Goal: Task Accomplishment & Management: Complete application form

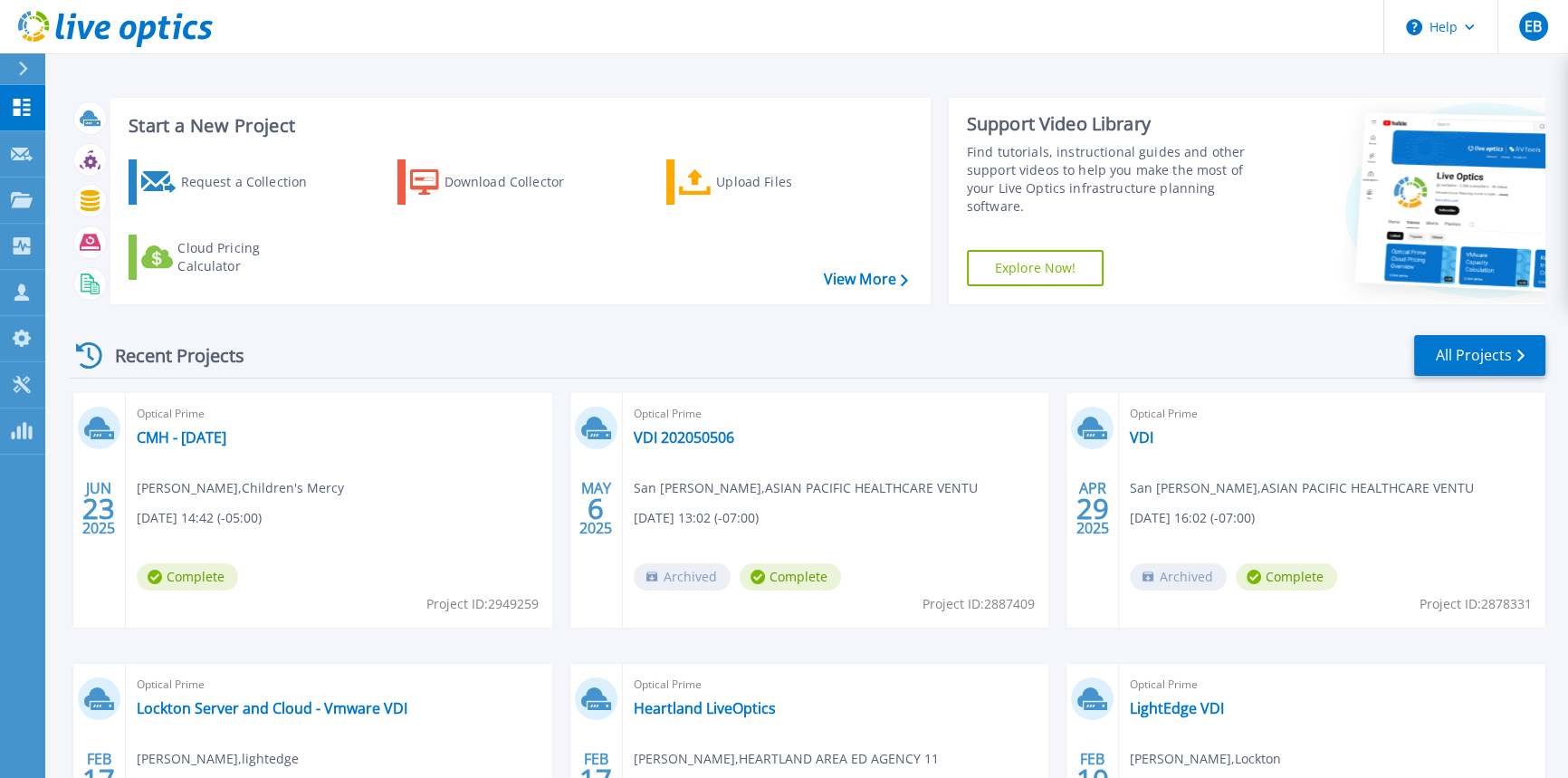
click at [643, 340] on div "Recent Projects All Projects" at bounding box center [808, 355] width 1475 height 45
click at [719, 317] on div "Start a New Project Request a Collection Download Collector Upload Files Cloud …" at bounding box center [808, 201] width 1475 height 236
drag, startPoint x: 663, startPoint y: 325, endPoint x: 833, endPoint y: 360, distance: 173.6
click at [833, 360] on div "Recent Projects All Projects JUN 23 2025 Optical Prime CMH - June 23 2025 John …" at bounding box center [808, 634] width 1475 height 630
click at [833, 360] on div "Recent Projects All Projects" at bounding box center [808, 355] width 1475 height 45
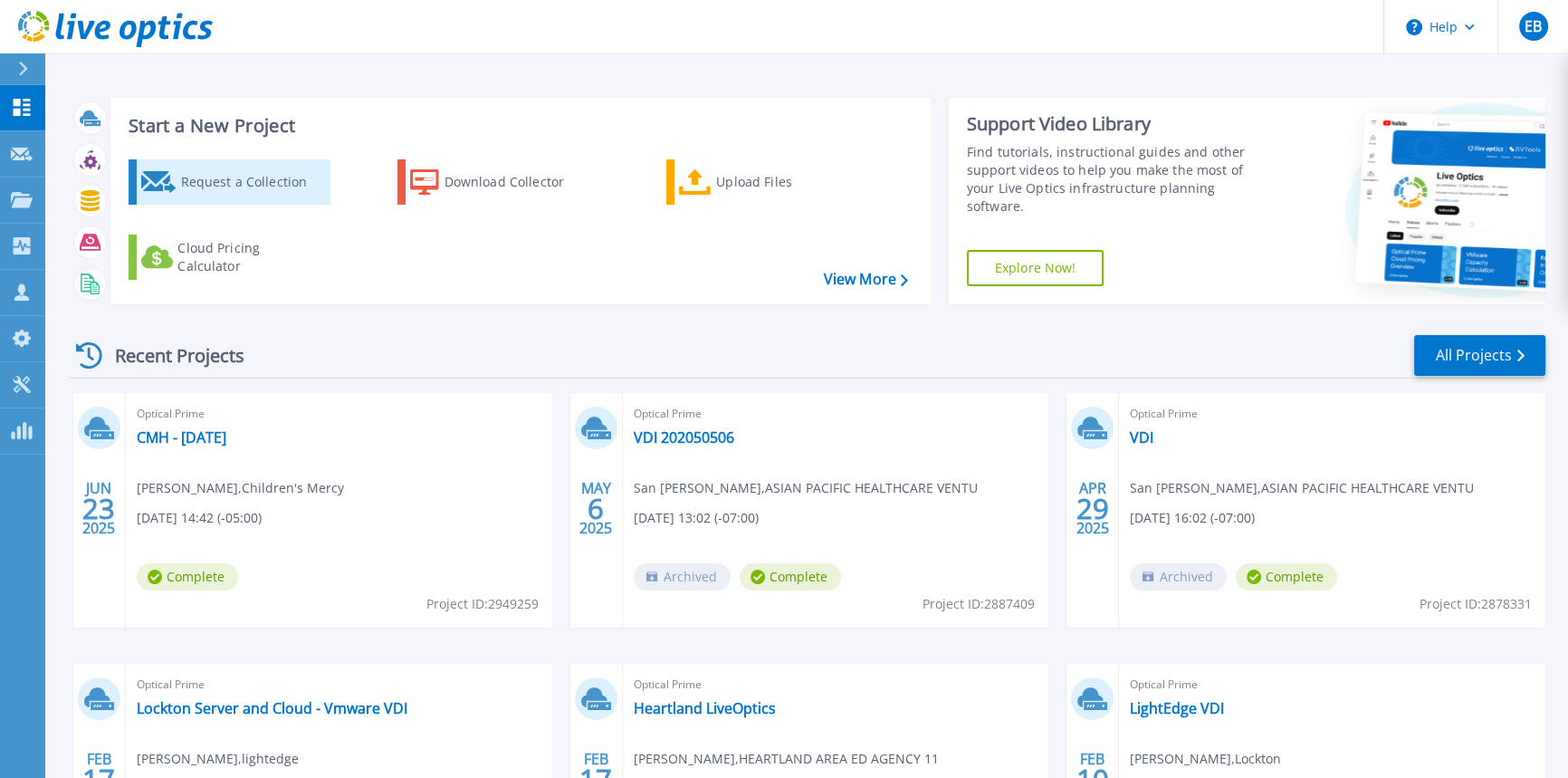
click at [271, 177] on div "Request a Collection" at bounding box center [252, 181] width 145 height 36
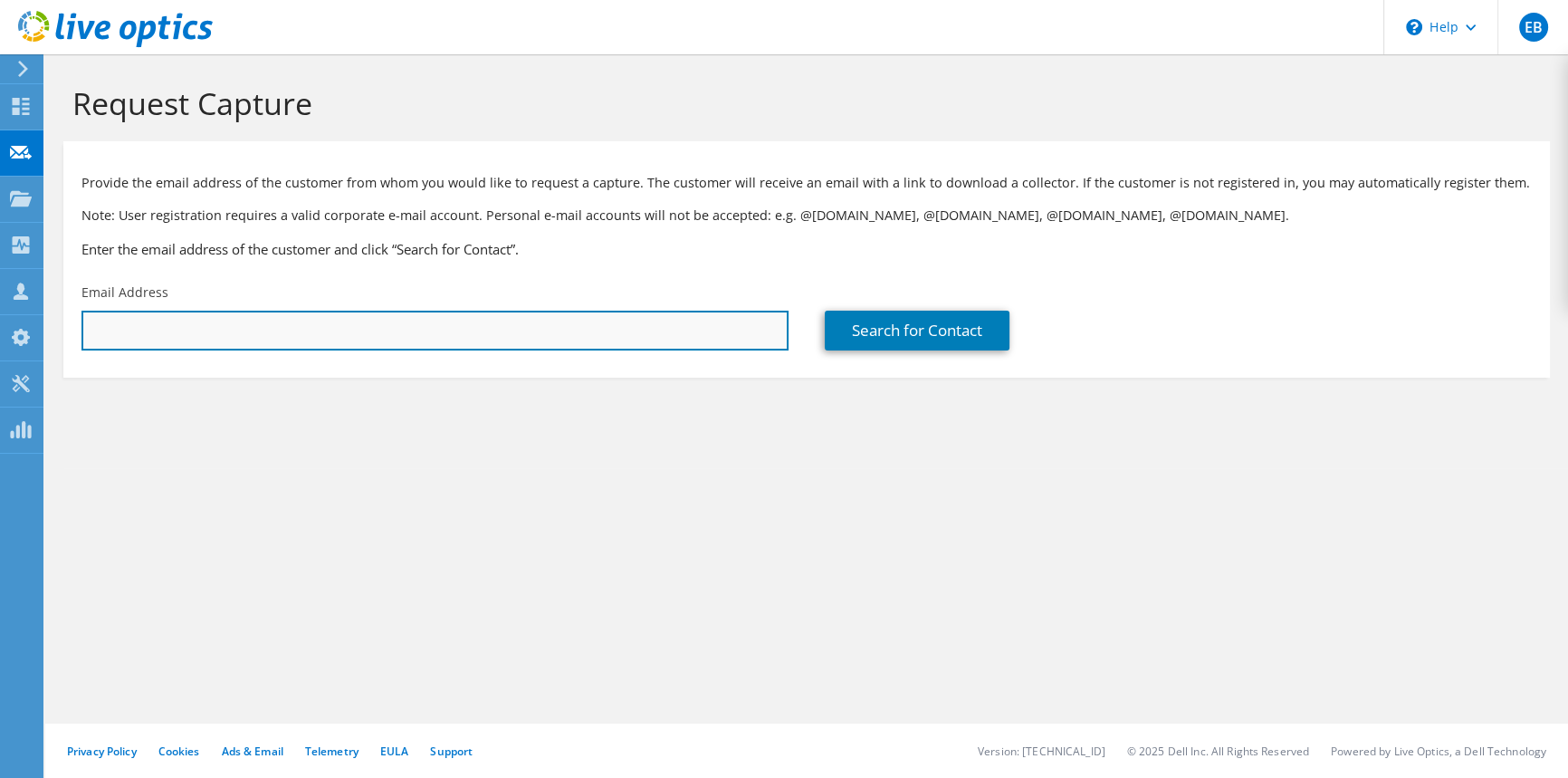
drag, startPoint x: 296, startPoint y: 321, endPoint x: 286, endPoint y: 321, distance: 10.0
click at [291, 321] on input "text" at bounding box center [435, 330] width 707 height 40
click at [489, 326] on input "text" at bounding box center [435, 330] width 707 height 40
paste input "Wes.Worrell@kclife.com"
type input "Wes.Worrell@kclife.com"
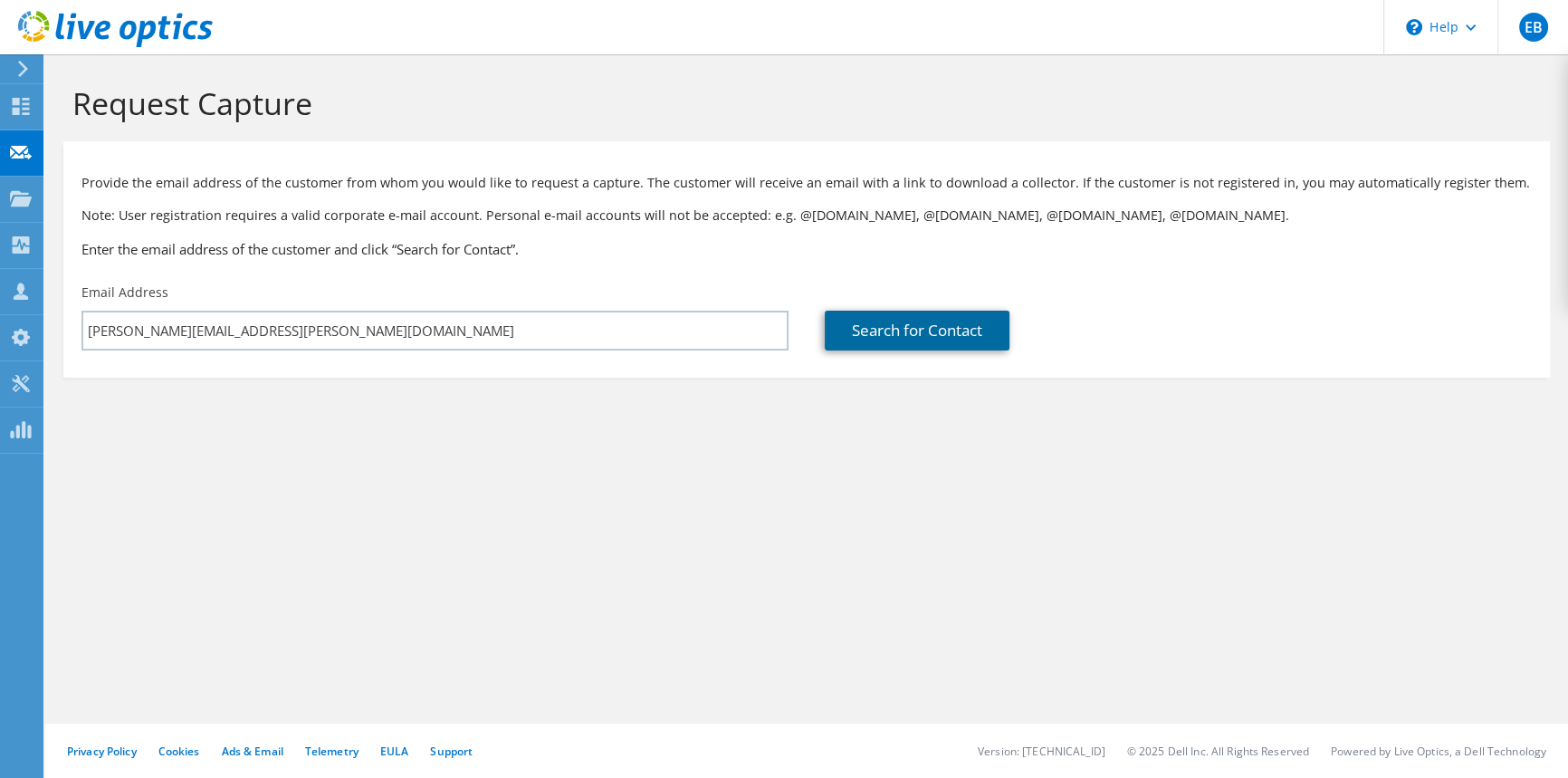
click at [918, 340] on link "Search for Contact" at bounding box center [916, 330] width 184 height 40
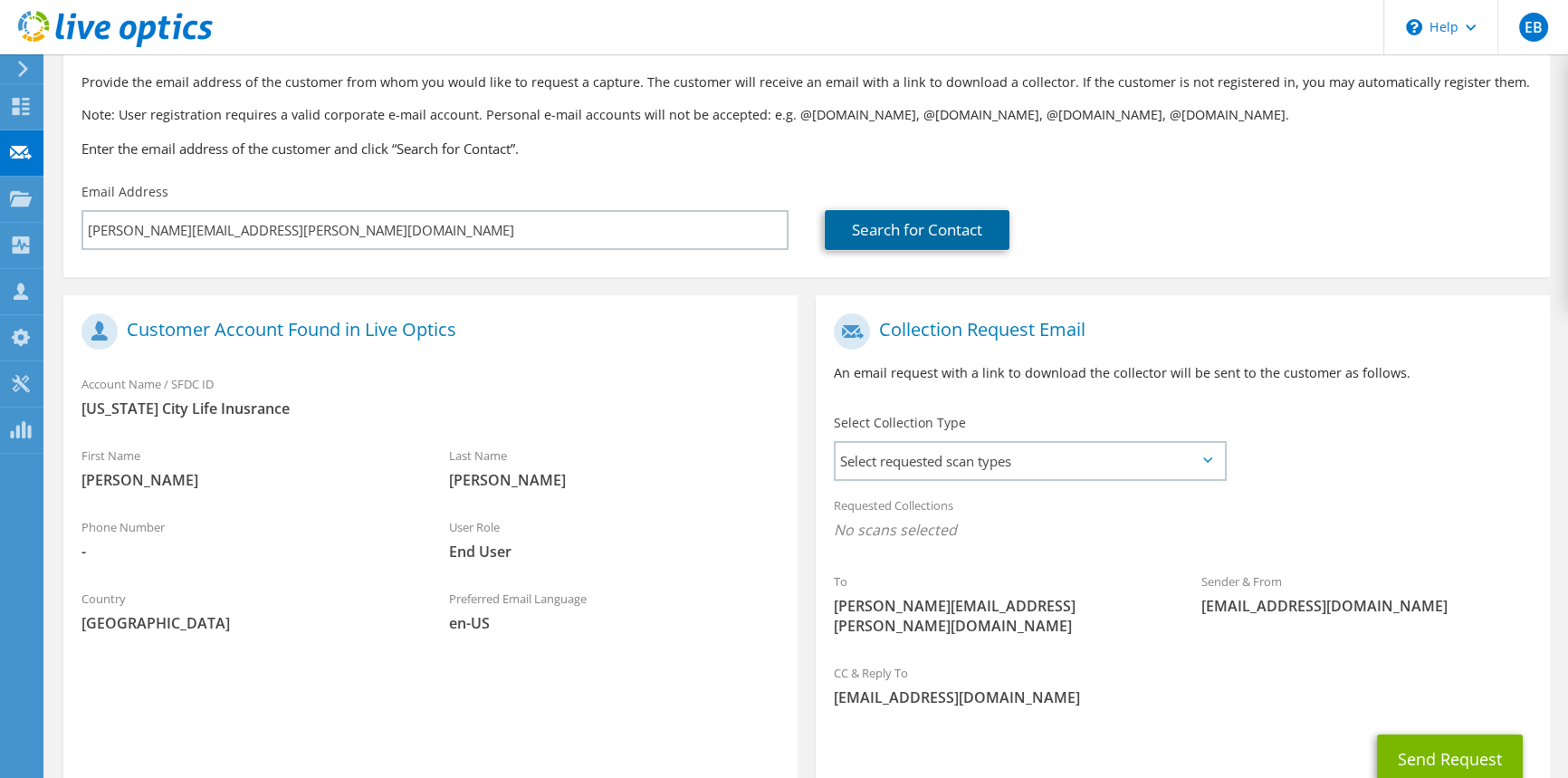
scroll to position [215, 0]
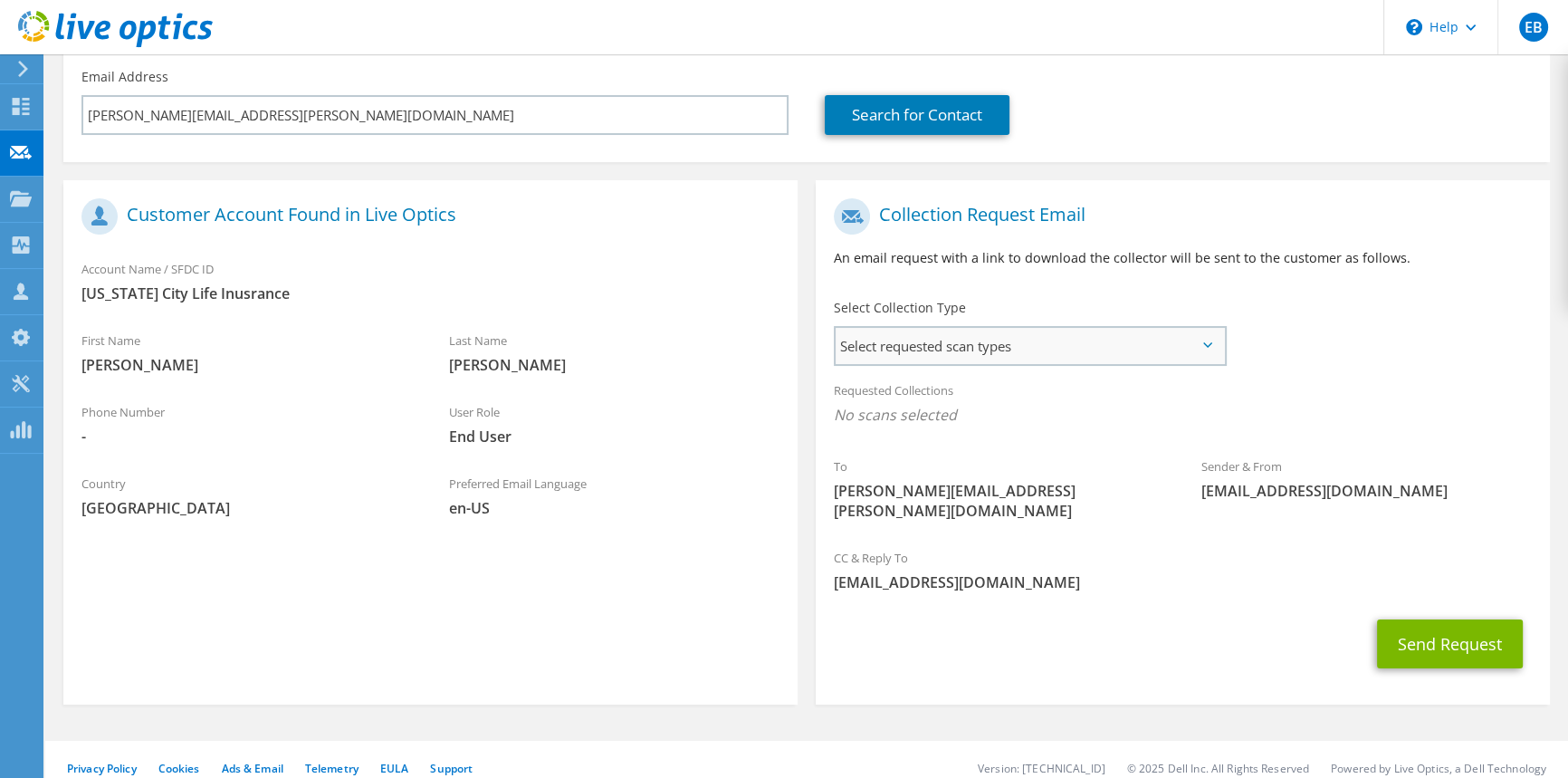
click at [879, 345] on span "Select requested scan types" at bounding box center [1029, 345] width 388 height 36
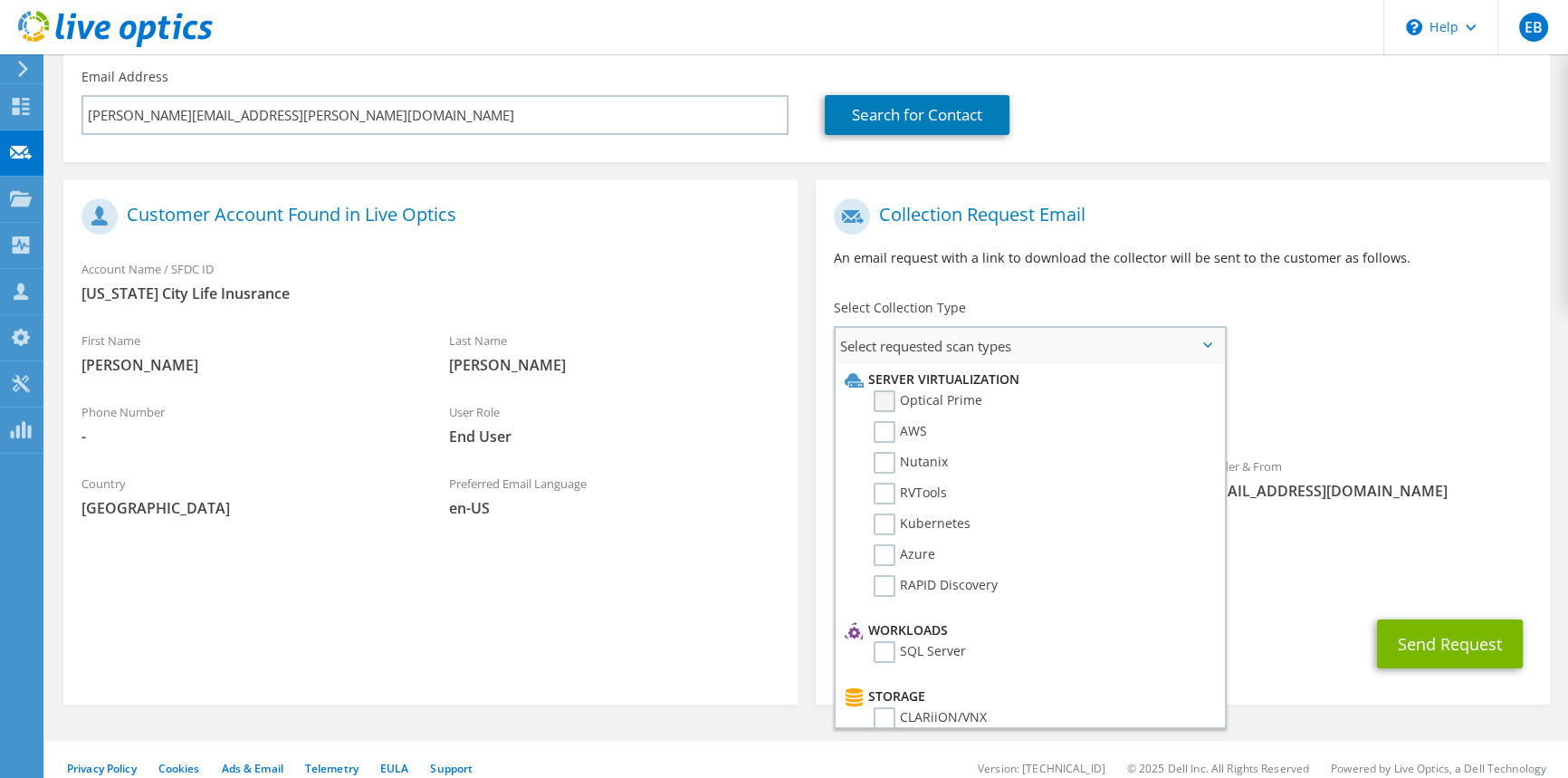
click at [938, 404] on label "Optical Prime" at bounding box center [928, 400] width 108 height 22
click at [0, 0] on input "Optical Prime" at bounding box center [0, 0] width 0 height 0
click at [611, 623] on section "Customer Account Found in Live Optics Account Name / SFDC ID Kansas City Life I…" at bounding box center [430, 445] width 734 height 529
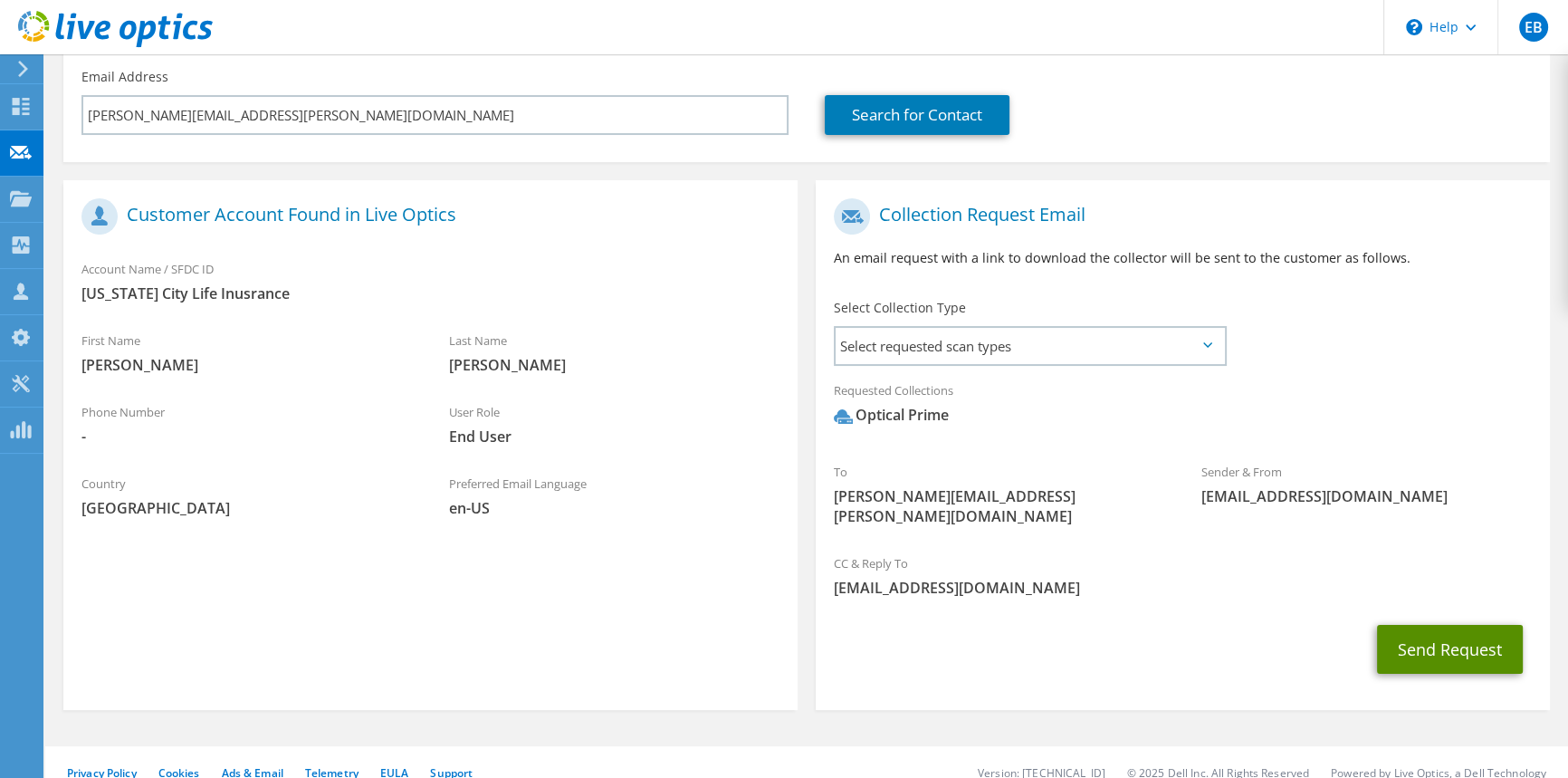
click at [1475, 627] on button "Send Request" at bounding box center [1449, 649] width 146 height 49
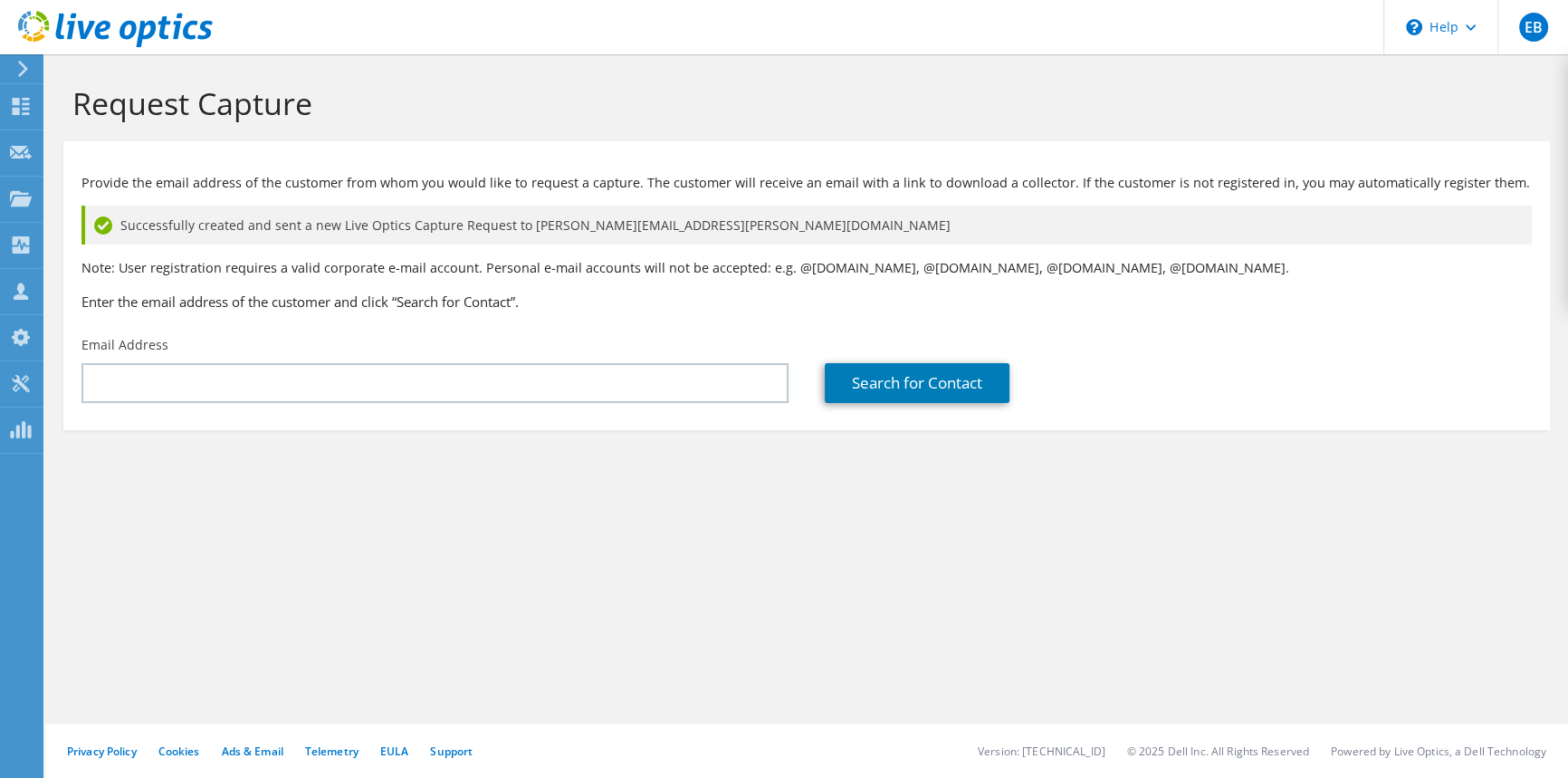
click at [735, 51] on header "EB Partner Team Member [PERSON_NAME] [EMAIL_ADDRESS][DOMAIN_NAME] lightedge My …" at bounding box center [784, 27] width 1568 height 54
drag, startPoint x: 432, startPoint y: 99, endPoint x: 448, endPoint y: 83, distance: 22.6
click at [448, 84] on h1 "Request Capture" at bounding box center [801, 103] width 1460 height 38
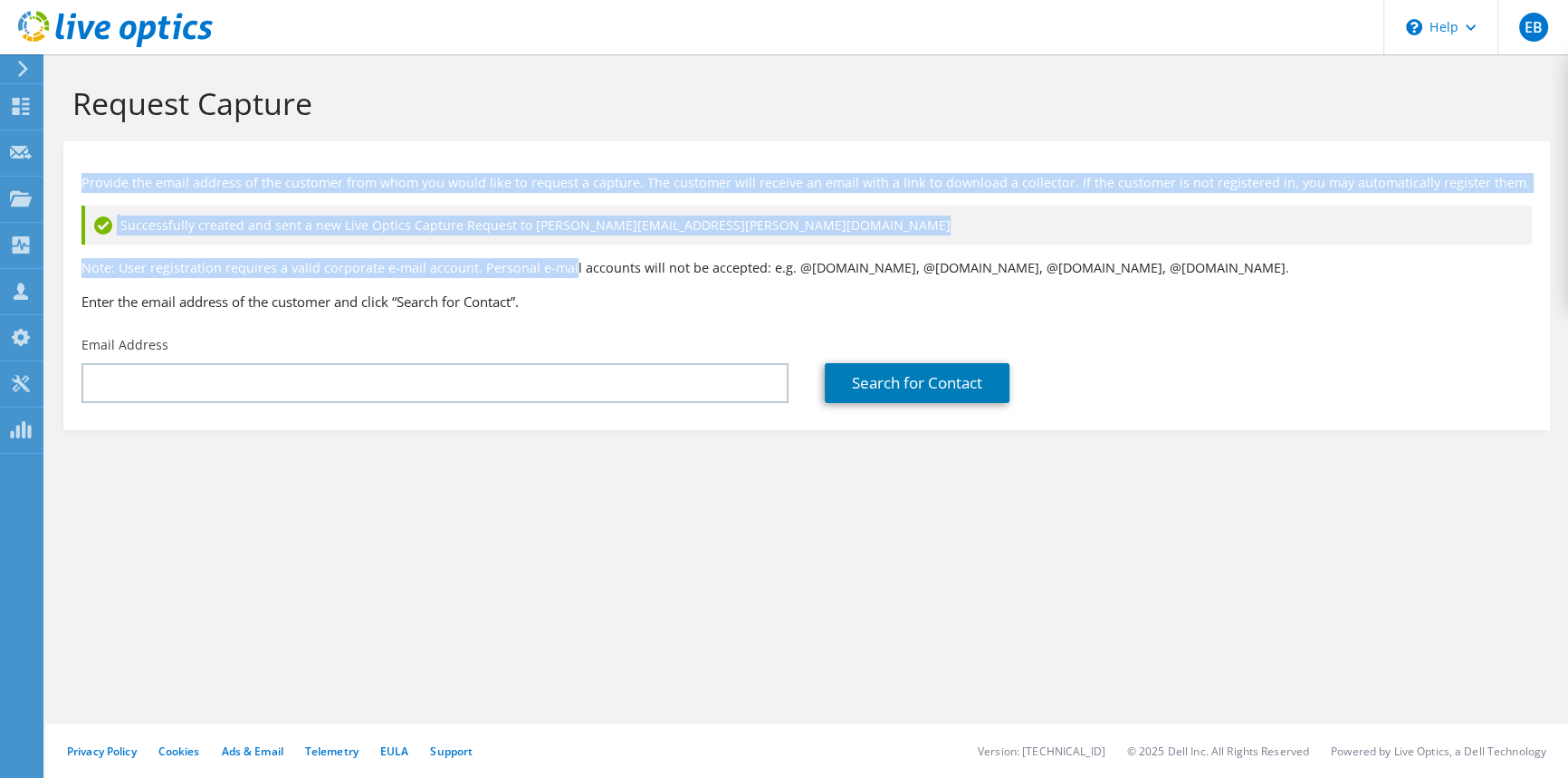
drag, startPoint x: 520, startPoint y: 122, endPoint x: 557, endPoint y: 152, distance: 47.6
click at [568, 228] on section "Request Capture Provide the email address of the customer from whom you would l…" at bounding box center [806, 287] width 1522 height 467
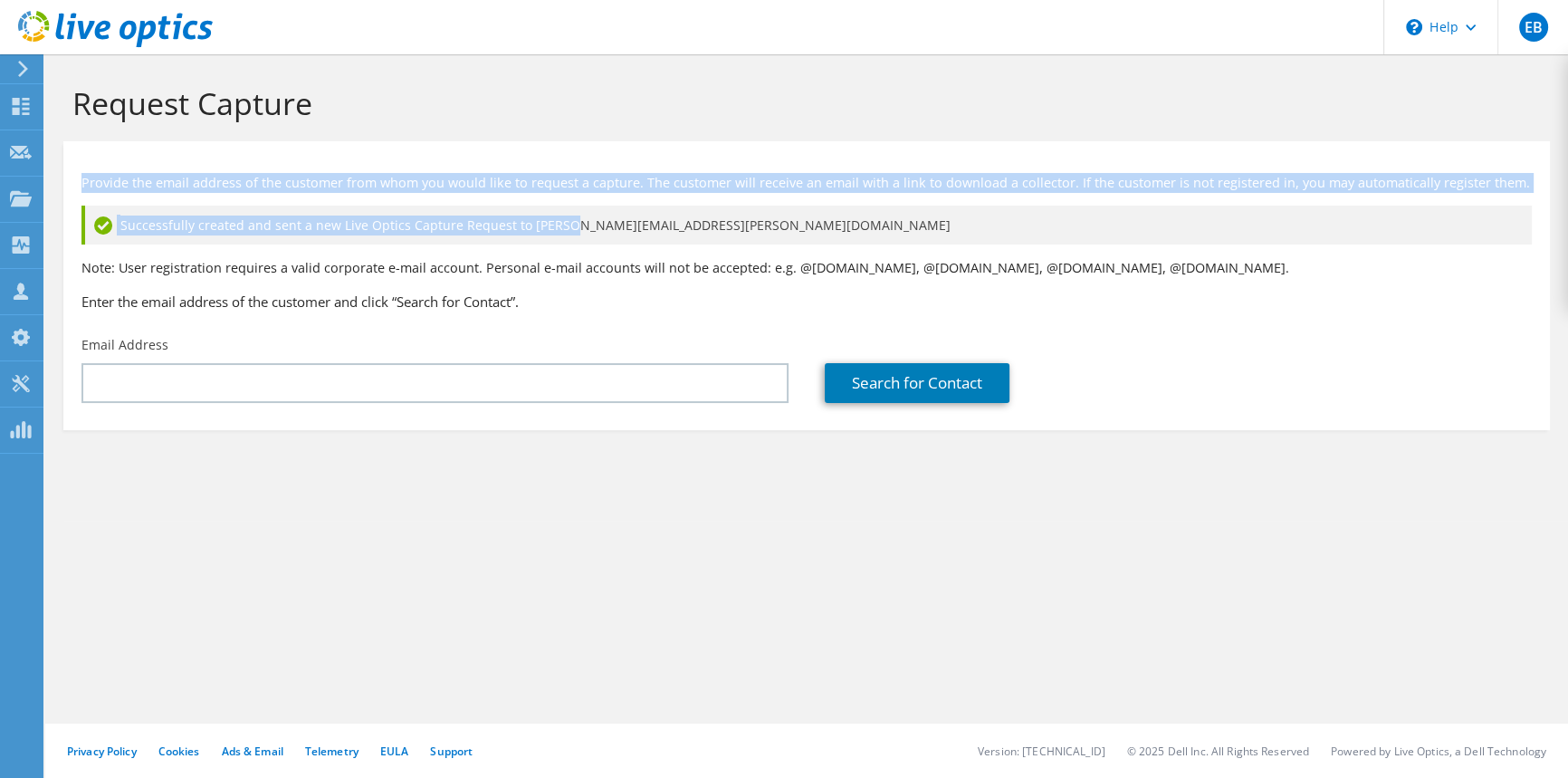
click at [554, 138] on div "Request Capture" at bounding box center [806, 97] width 1504 height 87
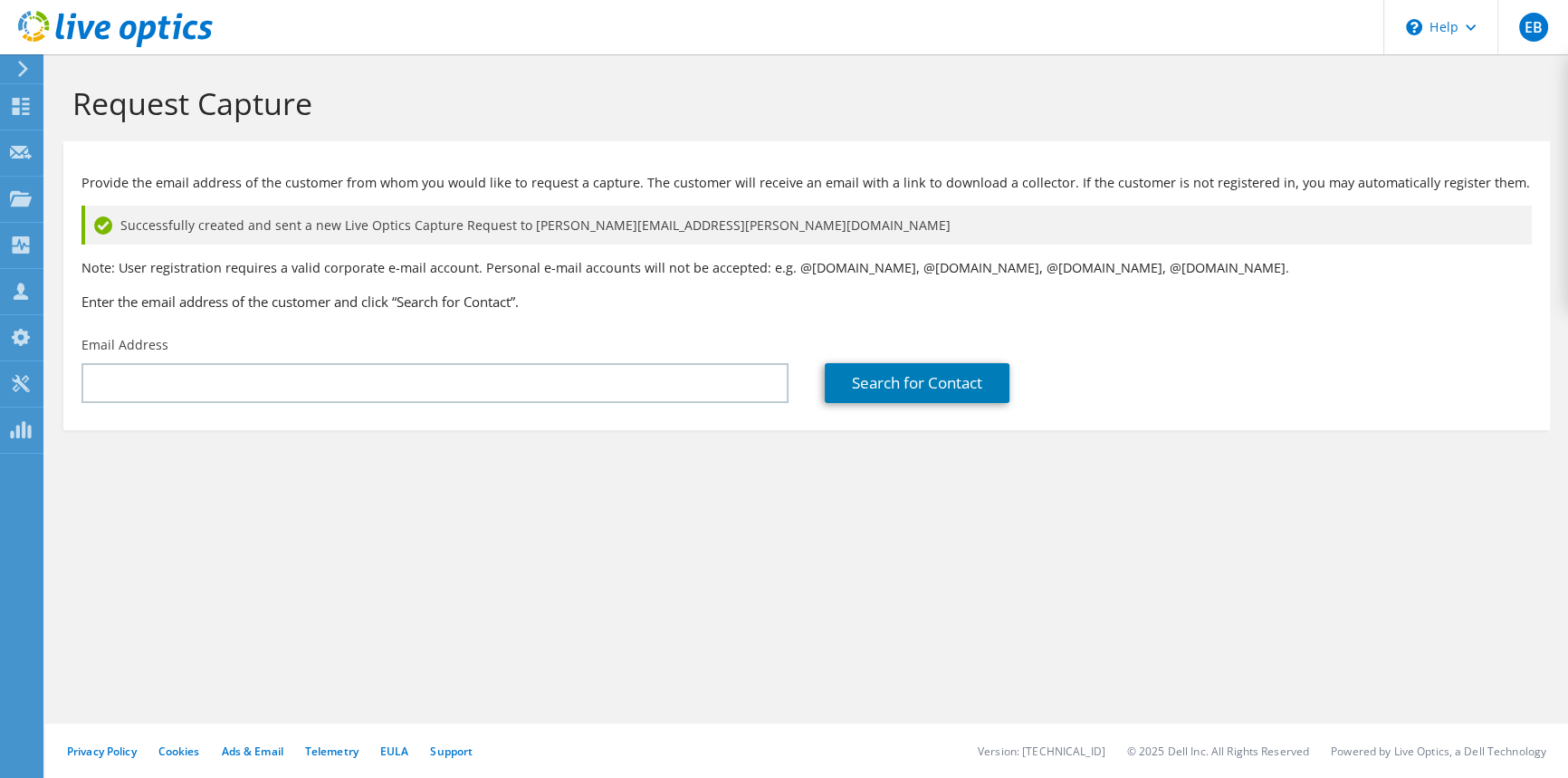
drag, startPoint x: 326, startPoint y: 108, endPoint x: 354, endPoint y: 103, distance: 28.4
click at [354, 103] on h1 "Request Capture" at bounding box center [801, 103] width 1460 height 38
click at [310, 99] on h1 "Request Capture" at bounding box center [801, 103] width 1460 height 38
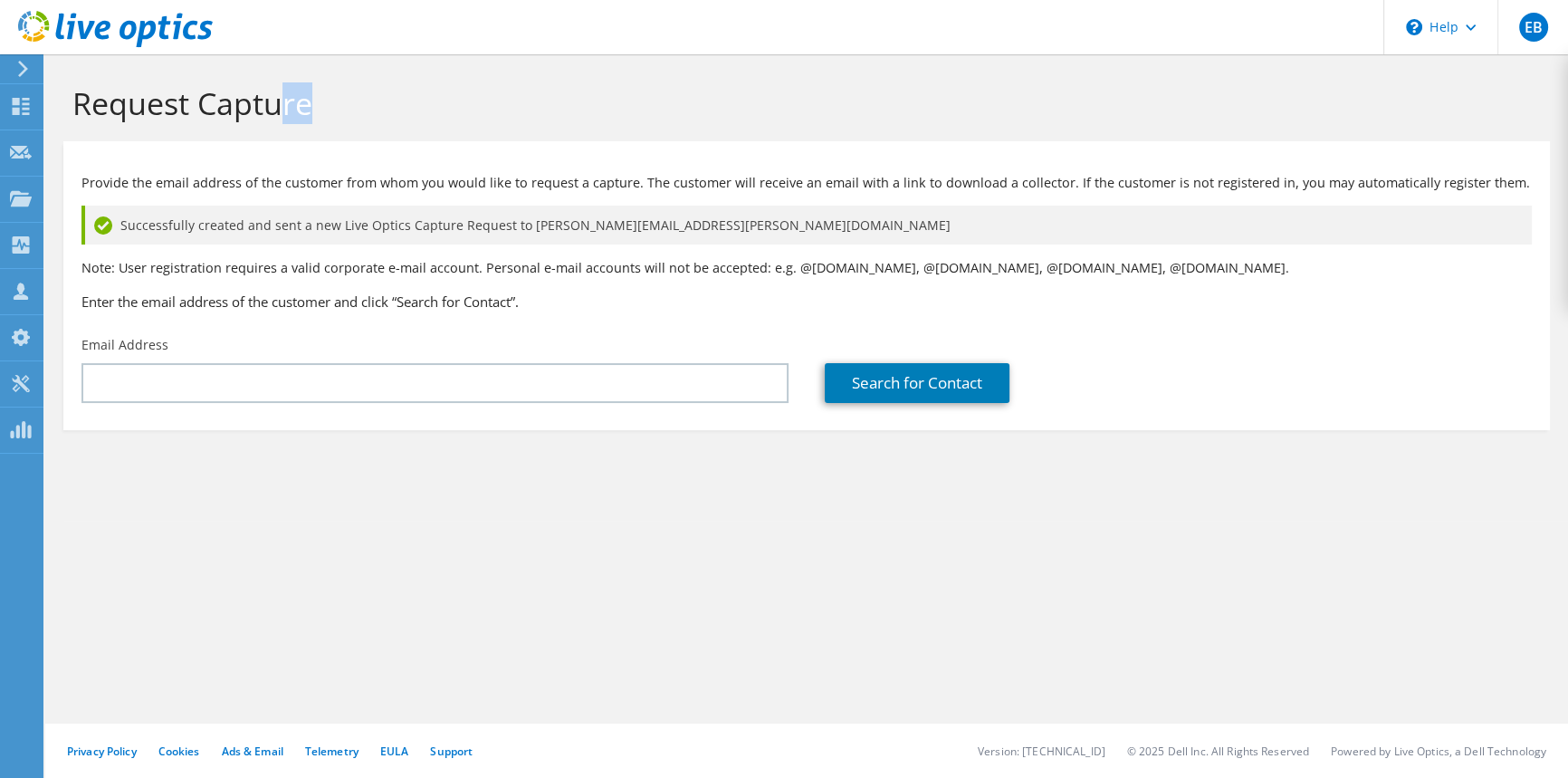
drag, startPoint x: 324, startPoint y: 107, endPoint x: 332, endPoint y: 102, distance: 9.4
click at [310, 100] on h1 "Request Capture" at bounding box center [801, 103] width 1460 height 38
click at [333, 102] on h1 "Request Capture" at bounding box center [801, 103] width 1460 height 38
drag, startPoint x: 335, startPoint y: 102, endPoint x: 388, endPoint y: 121, distance: 56.3
click at [378, 122] on div "Request Capture" at bounding box center [806, 97] width 1504 height 87
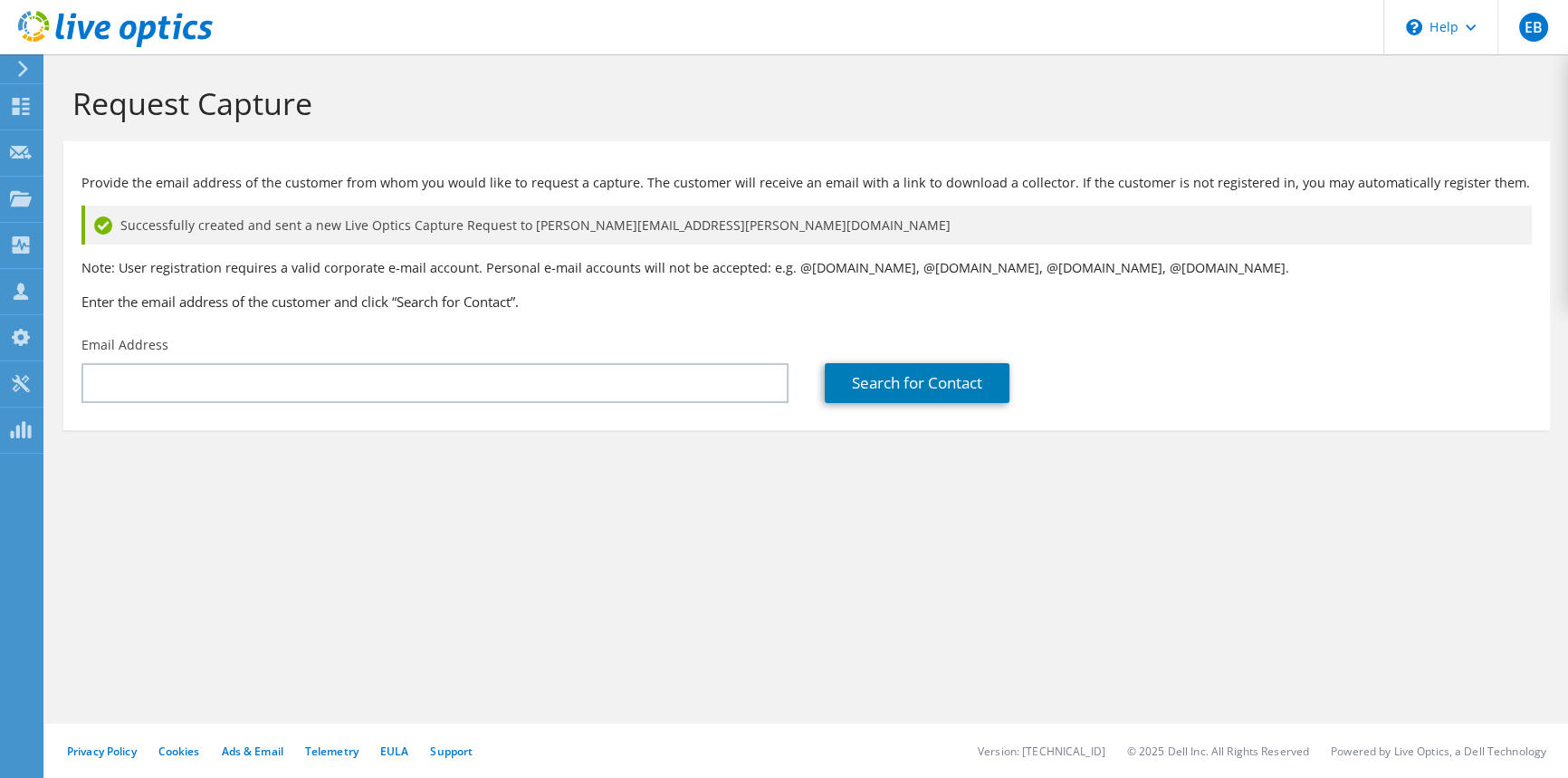
click at [390, 121] on h1 "Request Capture" at bounding box center [801, 103] width 1460 height 38
drag, startPoint x: 378, startPoint y: 102, endPoint x: 202, endPoint y: 88, distance: 176.6
click at [93, 93] on h1 "Request Capture" at bounding box center [801, 103] width 1460 height 38
click at [335, 112] on h1 "Request Capture" at bounding box center [801, 103] width 1460 height 38
drag, startPoint x: 314, startPoint y: 108, endPoint x: 147, endPoint y: 96, distance: 167.4
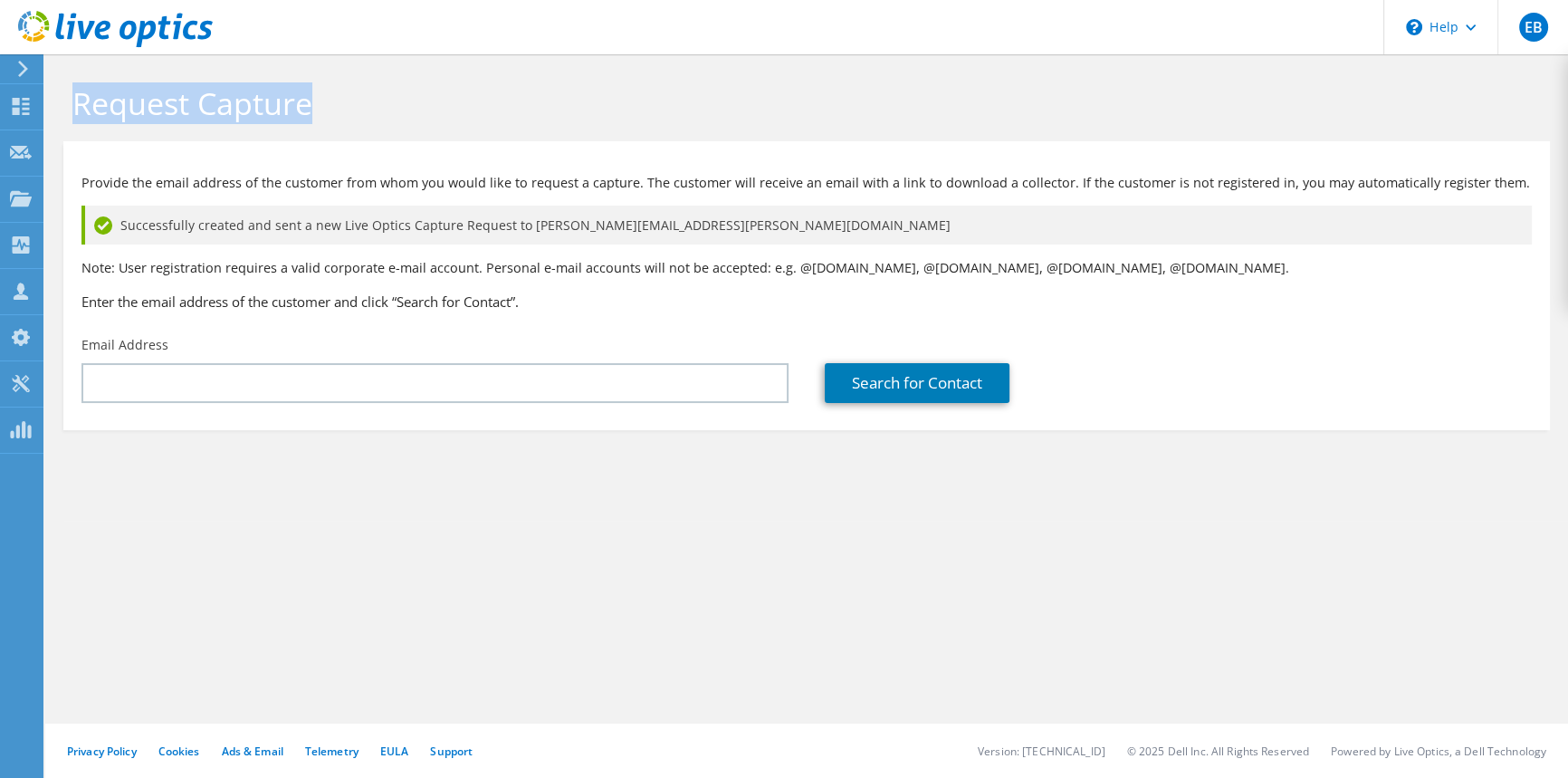
click at [69, 101] on div "Request Capture" at bounding box center [806, 97] width 1504 height 87
click at [352, 95] on h1 "Request Capture" at bounding box center [801, 103] width 1460 height 38
click at [304, 99] on h1 "Request Capture" at bounding box center [801, 103] width 1460 height 38
click at [315, 100] on h1 "Request Capture" at bounding box center [801, 103] width 1460 height 38
drag, startPoint x: 316, startPoint y: 105, endPoint x: 133, endPoint y: 99, distance: 183.1
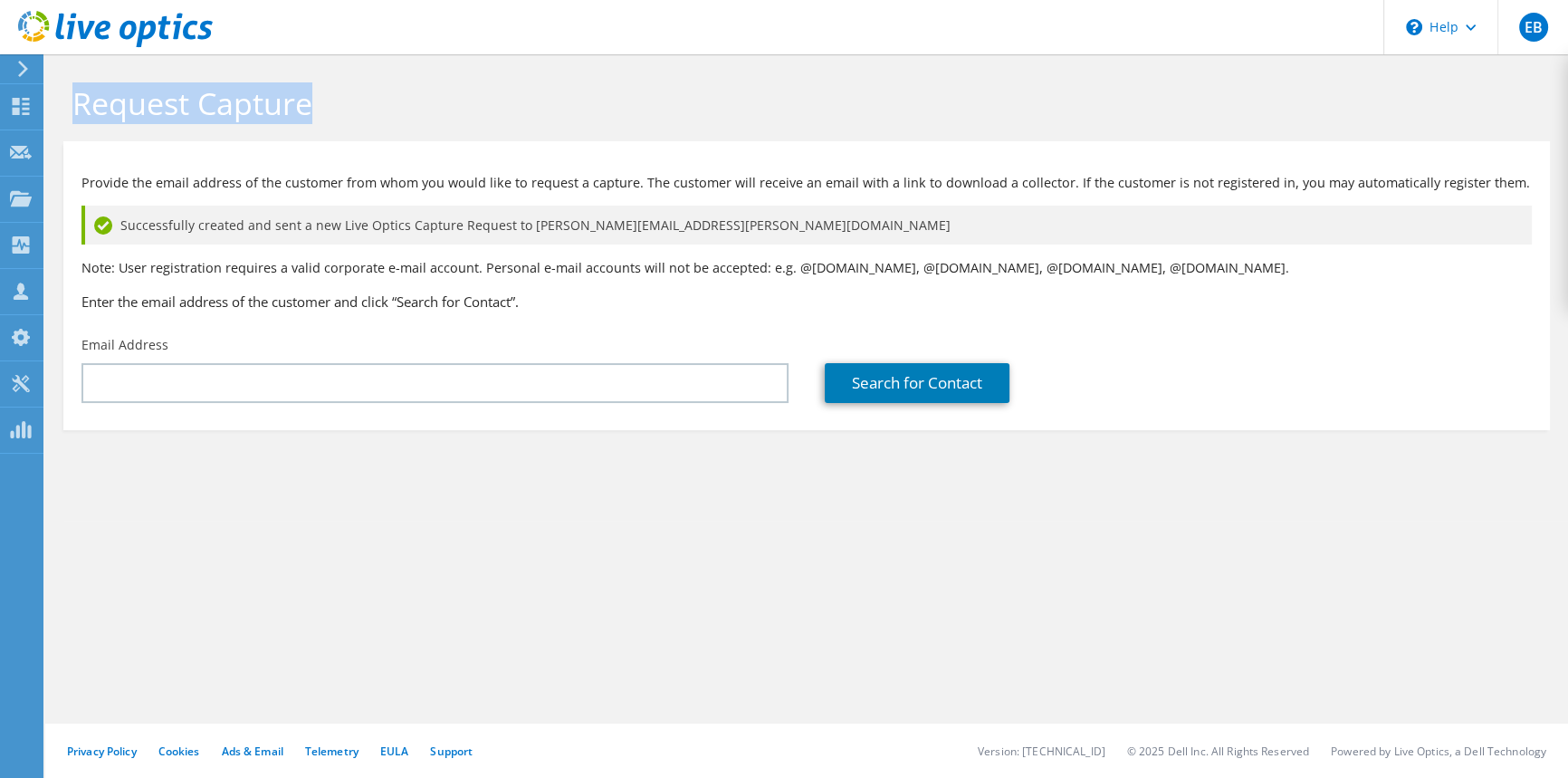
click at [71, 95] on div "Request Capture" at bounding box center [806, 97] width 1504 height 87
click at [318, 99] on h1 "Request Capture" at bounding box center [801, 103] width 1460 height 38
drag, startPoint x: 319, startPoint y: 105, endPoint x: 276, endPoint y: 99, distance: 43.4
click at [250, 98] on h1 "Request Capture" at bounding box center [801, 103] width 1460 height 38
click at [276, 99] on h1 "Request Capture" at bounding box center [801, 103] width 1460 height 38
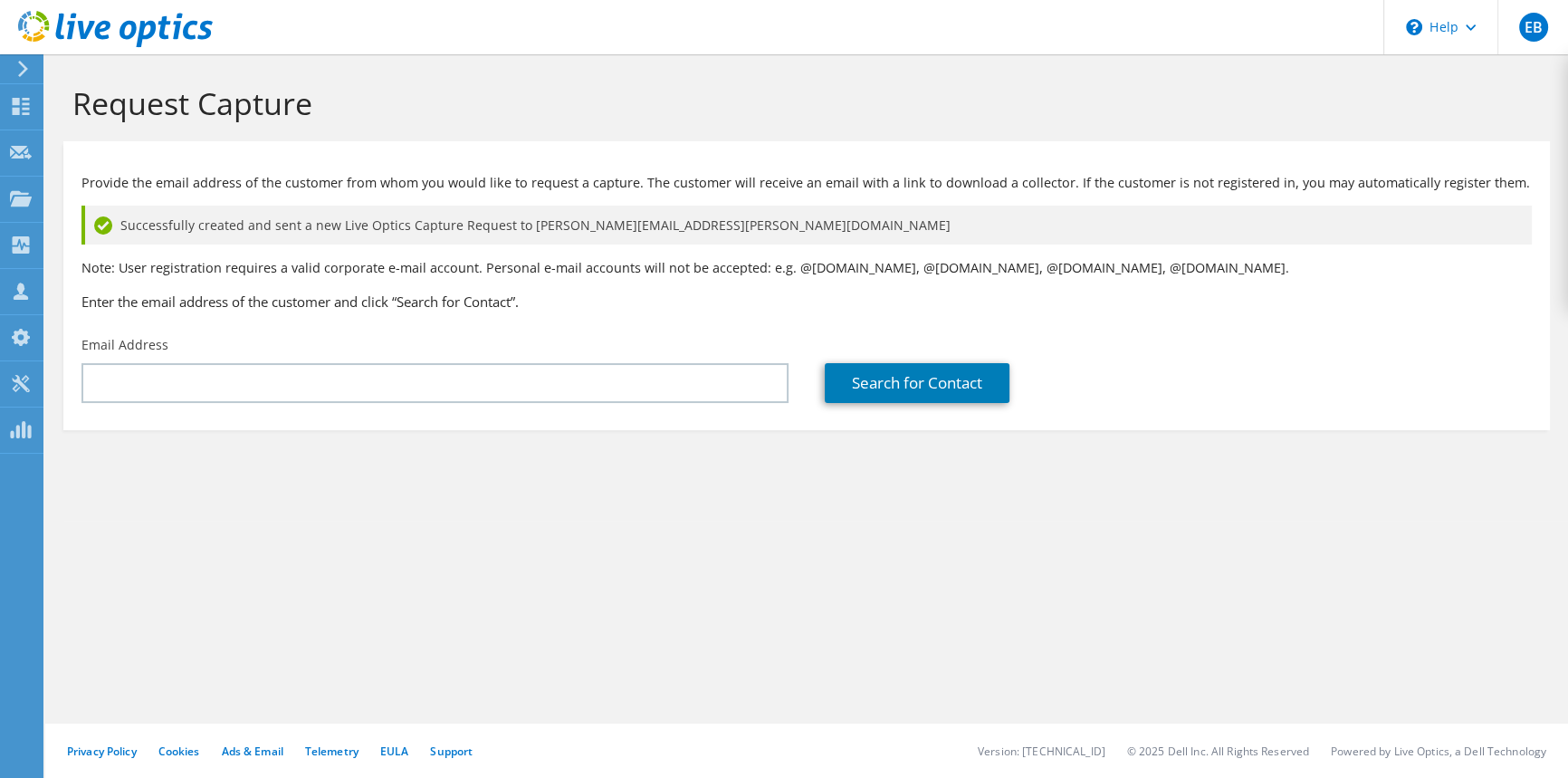
drag, startPoint x: 311, startPoint y: 107, endPoint x: 411, endPoint y: 88, distance: 101.8
click at [406, 91] on h1 "Request Capture" at bounding box center [801, 103] width 1460 height 38
click at [411, 87] on h1 "Request Capture" at bounding box center [801, 103] width 1460 height 38
drag, startPoint x: 71, startPoint y: 99, endPoint x: 305, endPoint y: 96, distance: 234.0
click at [304, 97] on div "Request Capture" at bounding box center [806, 97] width 1504 height 87
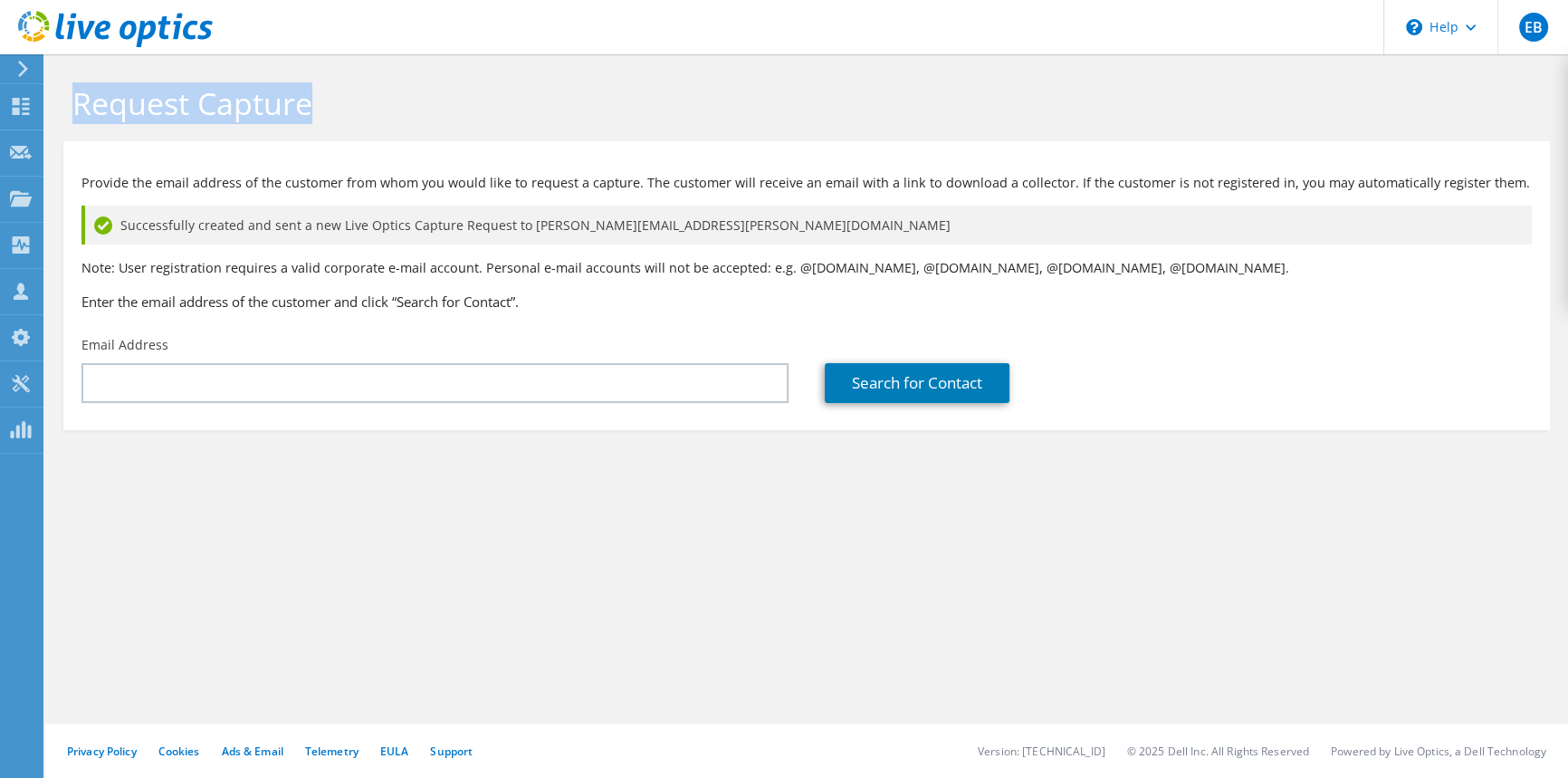
click at [306, 95] on h1 "Request Capture" at bounding box center [801, 103] width 1460 height 38
drag, startPoint x: 94, startPoint y: 106, endPoint x: 316, endPoint y: 106, distance: 222.0
click at [316, 106] on h1 "Request Capture" at bounding box center [801, 103] width 1460 height 38
click at [319, 106] on h1 "Request Capture" at bounding box center [801, 103] width 1460 height 38
drag, startPoint x: 331, startPoint y: 113, endPoint x: 118, endPoint y: 109, distance: 213.0
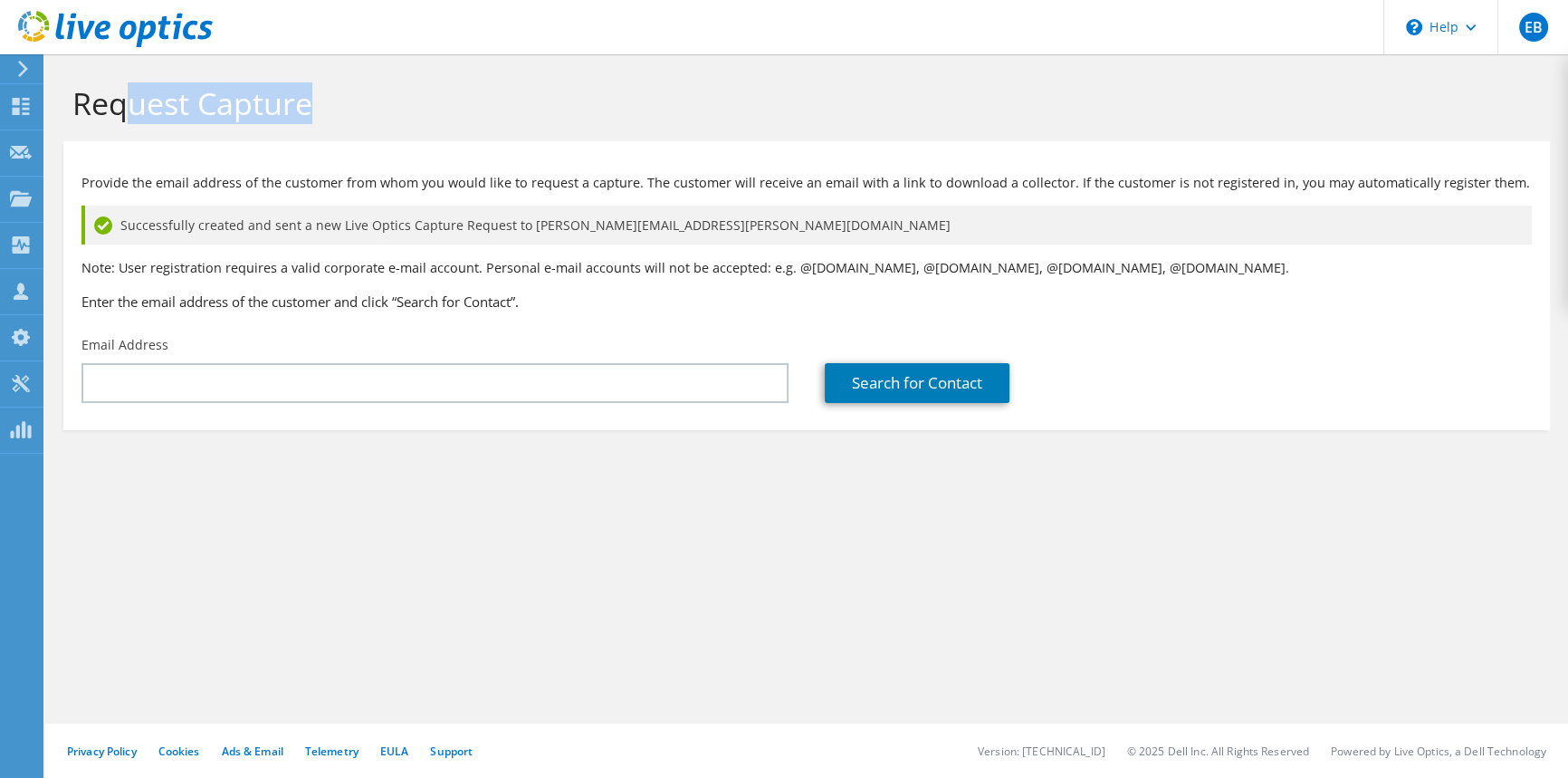
click at [119, 110] on h1 "Request Capture" at bounding box center [801, 103] width 1460 height 38
click at [71, 114] on div "Request Capture" at bounding box center [806, 97] width 1504 height 87
drag, startPoint x: 128, startPoint y: 112, endPoint x: 335, endPoint y: 108, distance: 207.0
click at [333, 108] on h1 "Request Capture" at bounding box center [801, 103] width 1460 height 38
click at [336, 107] on h1 "Request Capture" at bounding box center [801, 103] width 1460 height 38
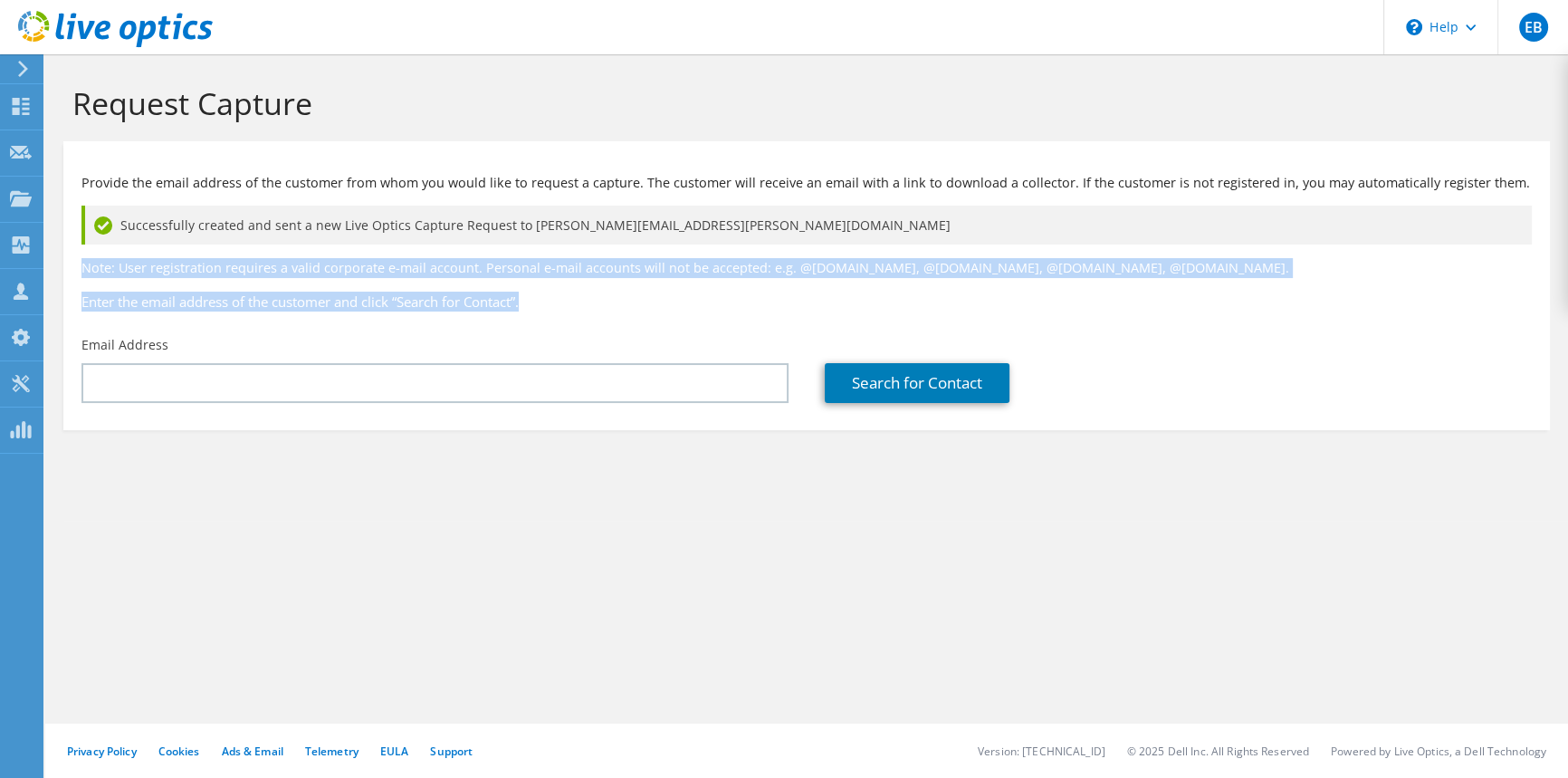
drag, startPoint x: 1172, startPoint y: 297, endPoint x: 1136, endPoint y: 230, distance: 76.1
click at [1136, 230] on div "Provide the email address of the customer from whom you would like to request a…" at bounding box center [807, 238] width 1487 height 177
click at [1140, 231] on div "Successfully created and sent a new Live Optics Capture Request to [PERSON_NAME…" at bounding box center [806, 225] width 1450 height 39
click at [1182, 247] on div "Provide the email address of the customer from whom you would like to request a…" at bounding box center [807, 238] width 1487 height 177
